Goal: Information Seeking & Learning: Find specific fact

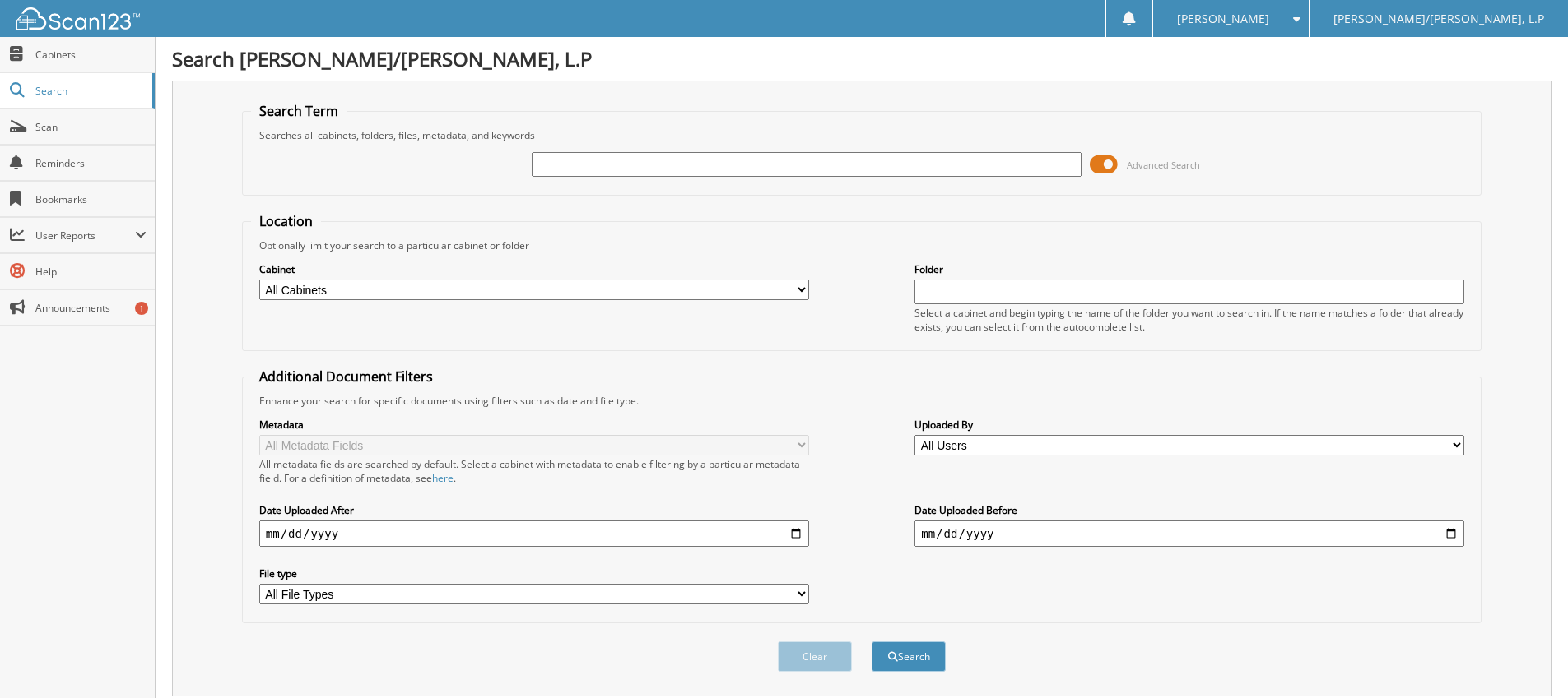
click at [605, 169] on input "text" at bounding box center [807, 164] width 550 height 25
drag, startPoint x: 93, startPoint y: 694, endPoint x: 95, endPoint y: 738, distance: 44.0
click at [95, 697] on html "[PERSON_NAME] Settings Logout [PERSON_NAME]/[PERSON_NAME], L.P Close Cabinets S…" at bounding box center [784, 373] width 1568 height 746
click at [609, 163] on input "[US_VEHICLE_IDENTIFICATION_NUMBER]" at bounding box center [807, 164] width 550 height 25
type input "SF249072"
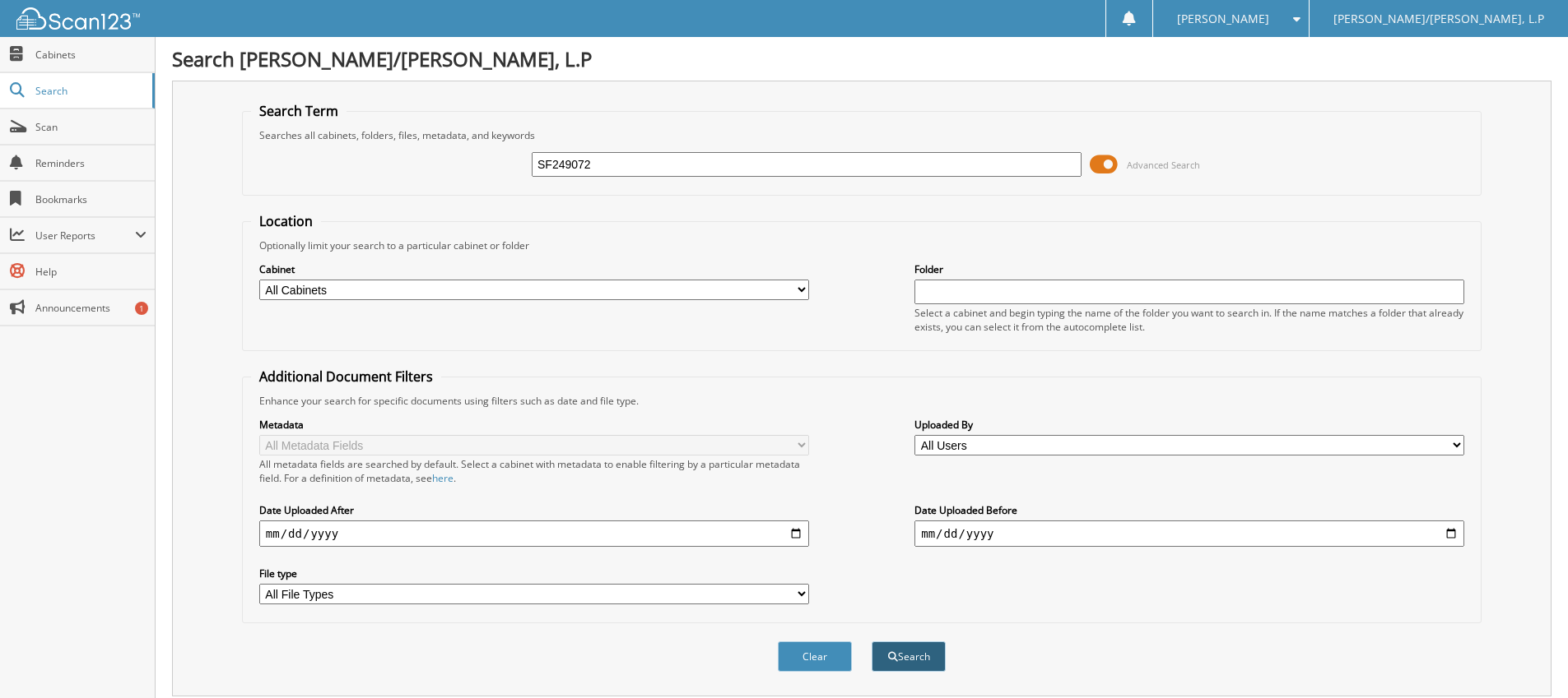
click at [922, 653] on button "Search" at bounding box center [908, 656] width 74 height 30
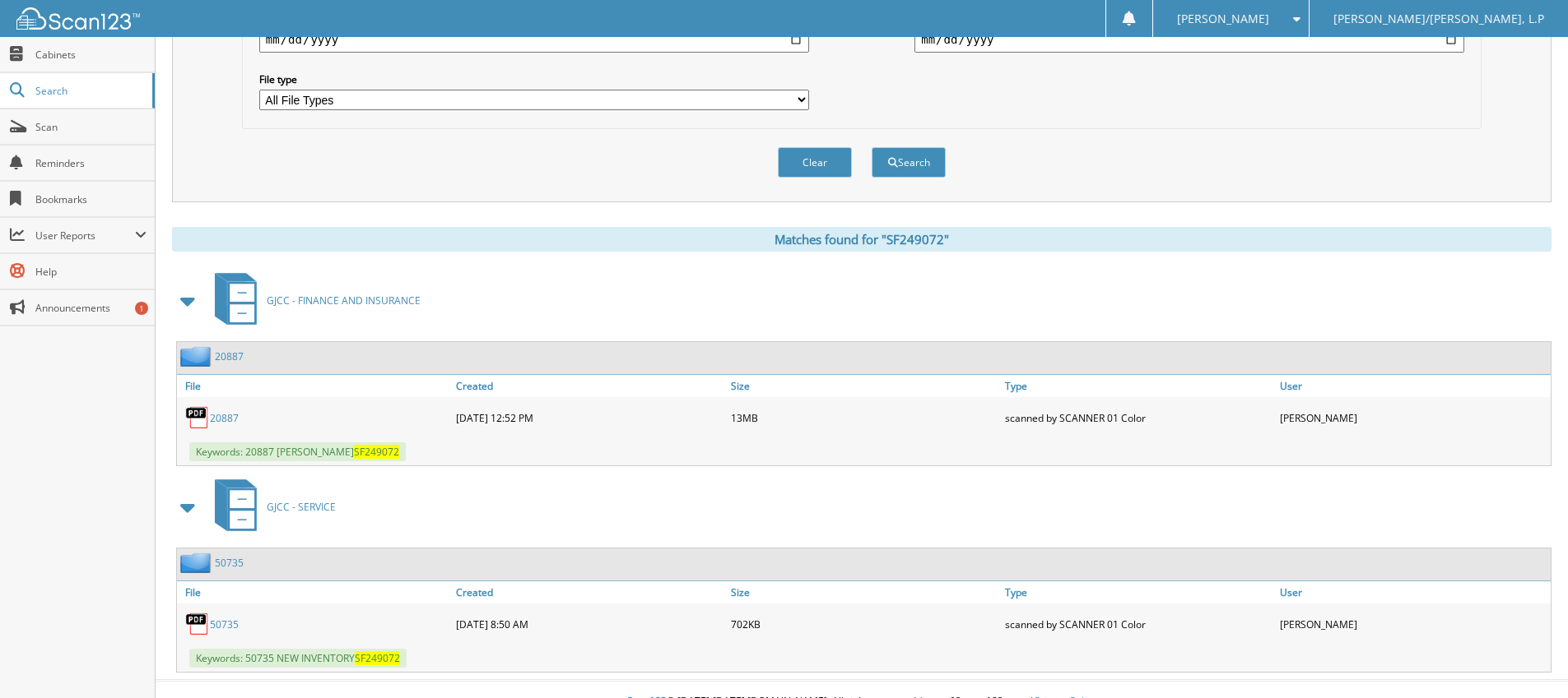
scroll to position [519, 0]
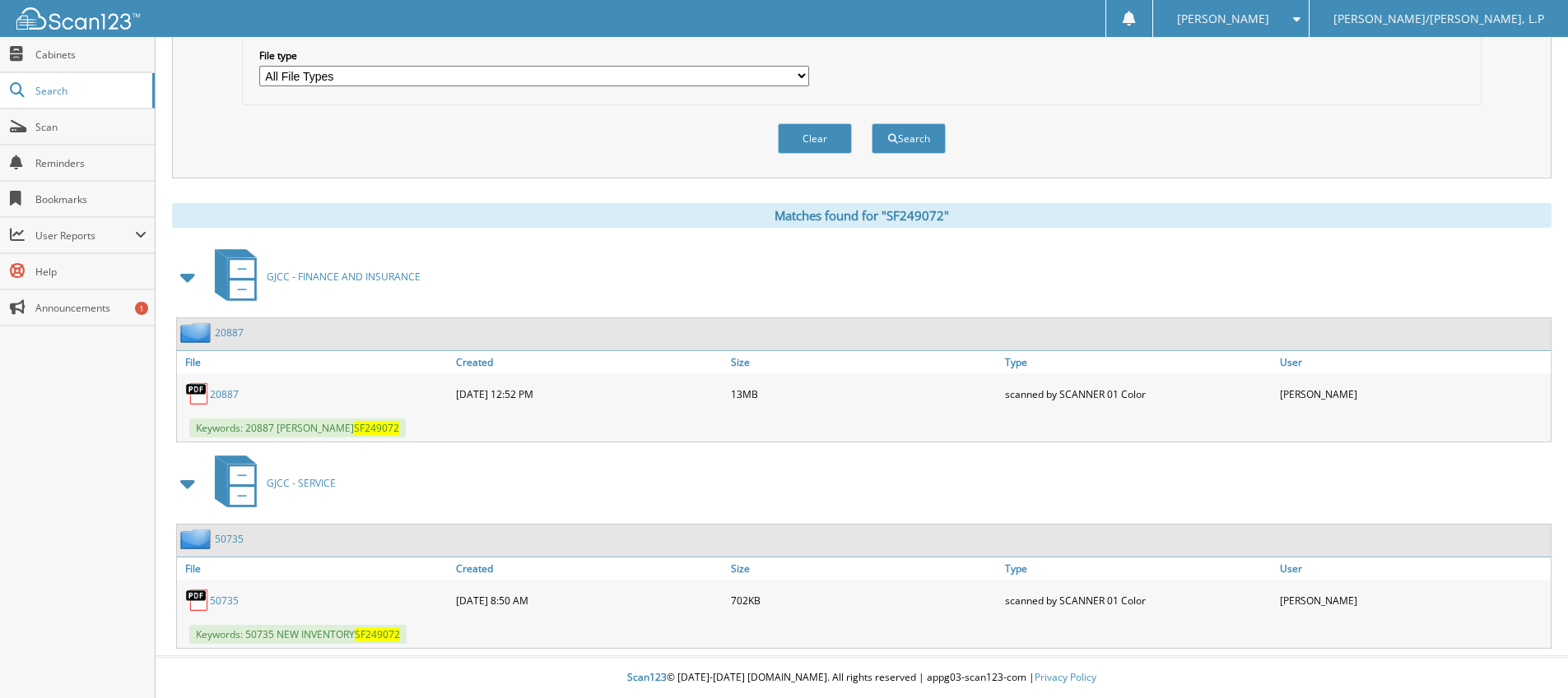
click at [214, 400] on link "20887" at bounding box center [224, 394] width 28 height 14
